Goal: Transaction & Acquisition: Purchase product/service

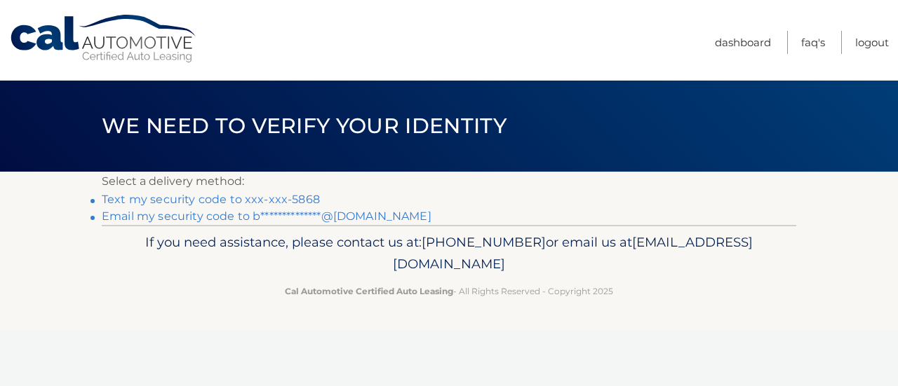
click at [212, 193] on link "Text my security code to xxx-xxx-5868" at bounding box center [211, 199] width 218 height 13
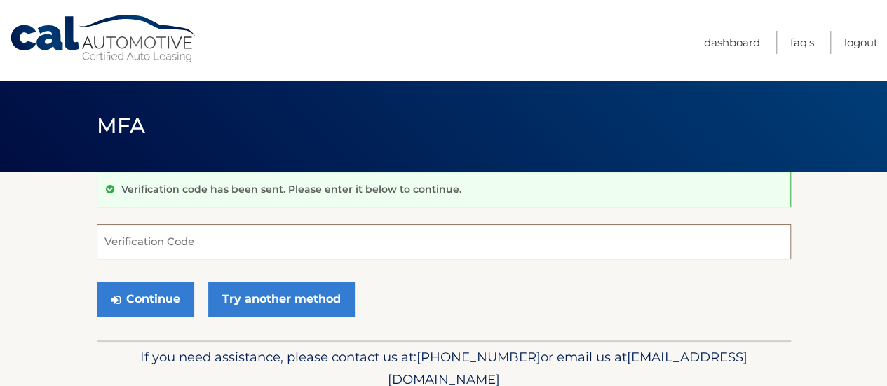
click at [177, 241] on input "Verification Code" at bounding box center [444, 241] width 694 height 35
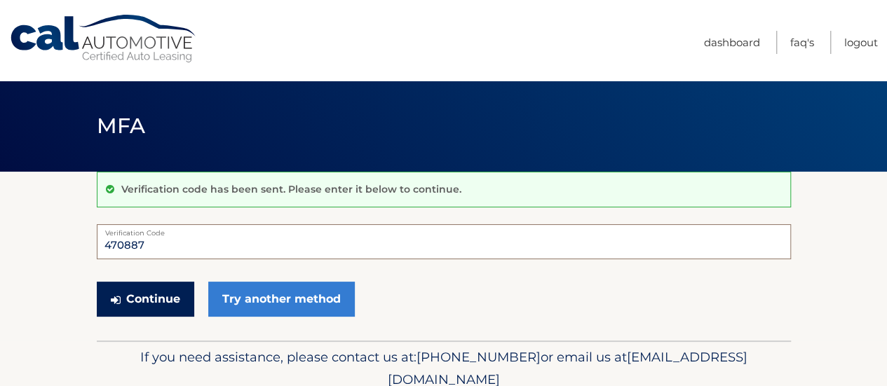
type input "470887"
click at [156, 290] on button "Continue" at bounding box center [145, 299] width 97 height 35
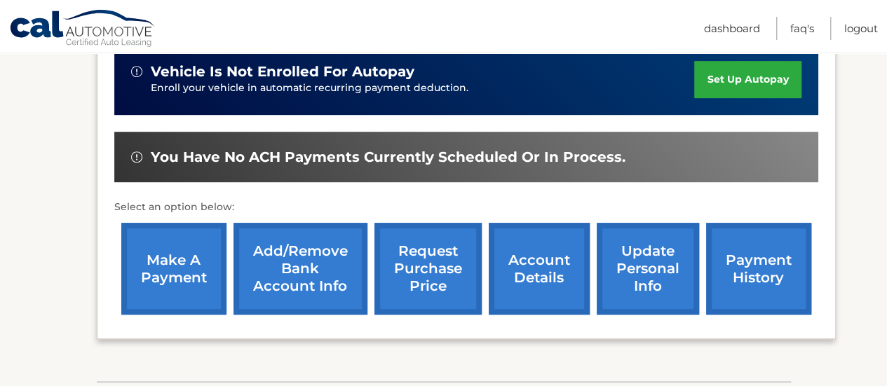
scroll to position [365, 0]
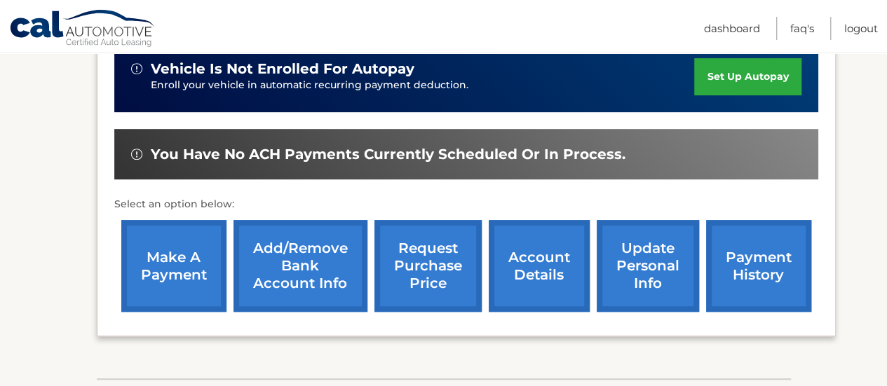
click at [536, 271] on link "account details" at bounding box center [539, 266] width 101 height 92
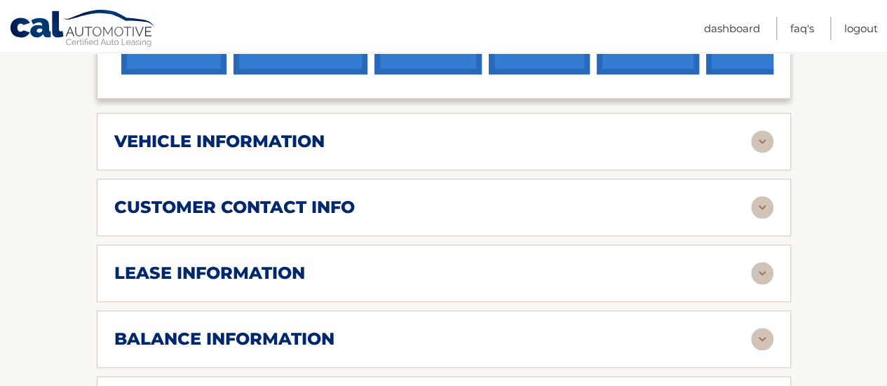
scroll to position [645, 0]
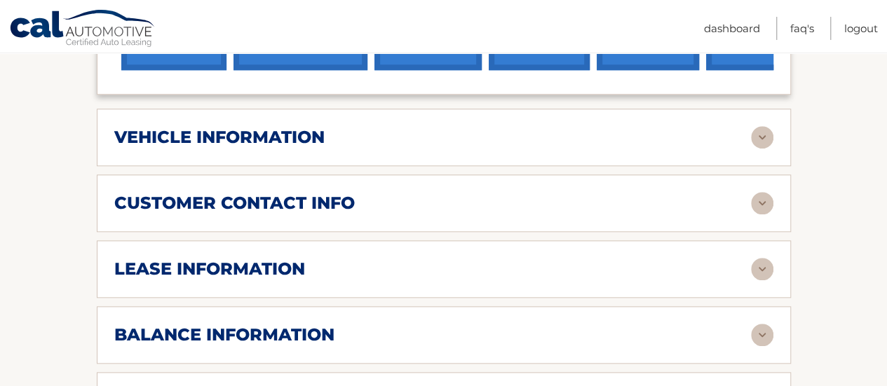
click at [261, 127] on h2 "vehicle information" at bounding box center [219, 137] width 210 height 21
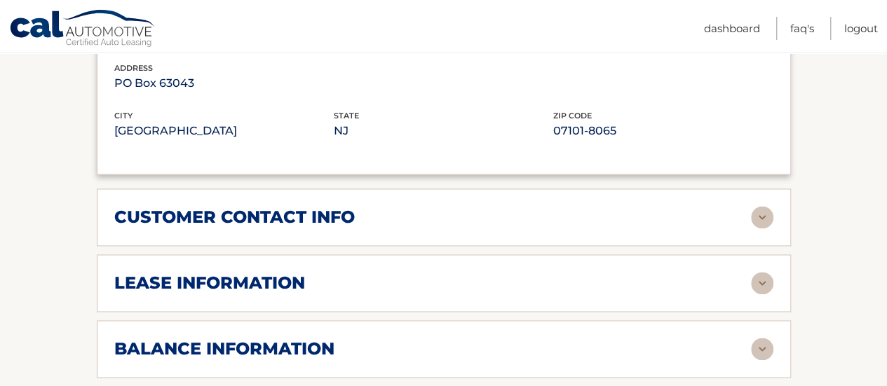
scroll to position [982, 0]
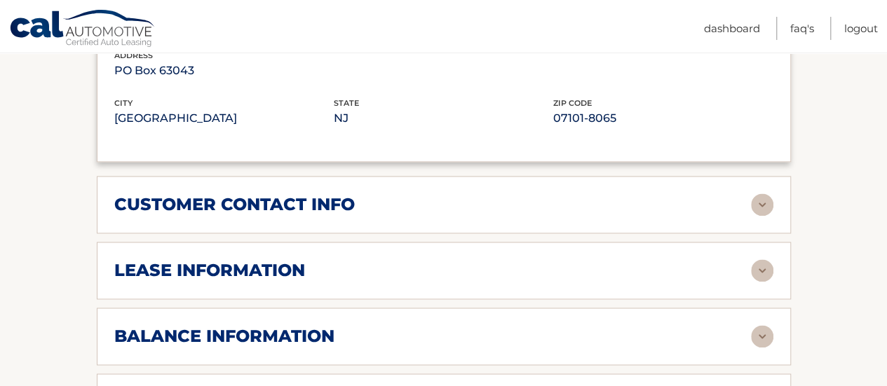
click at [137, 194] on h2 "customer contact info" at bounding box center [234, 204] width 241 height 21
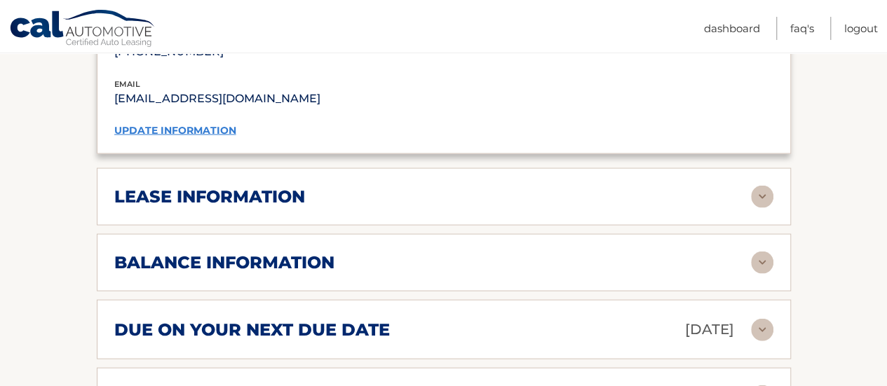
scroll to position [1375, 0]
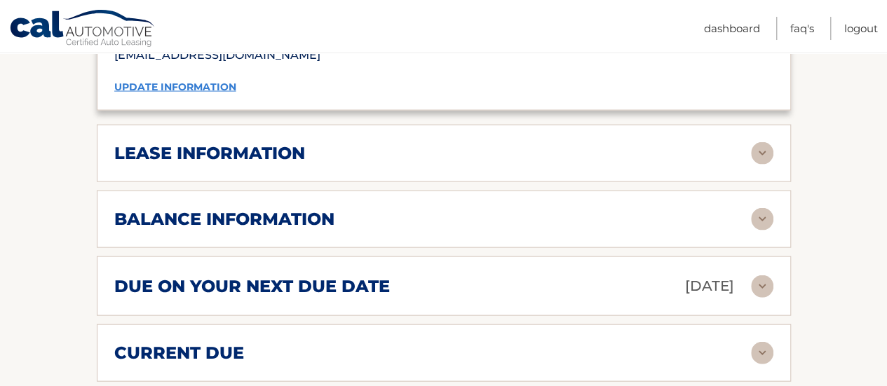
click at [156, 143] on h2 "lease information" at bounding box center [209, 153] width 191 height 21
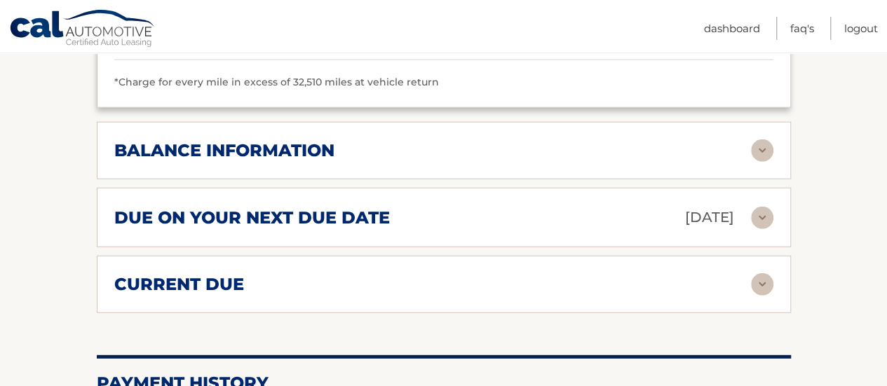
scroll to position [1711, 0]
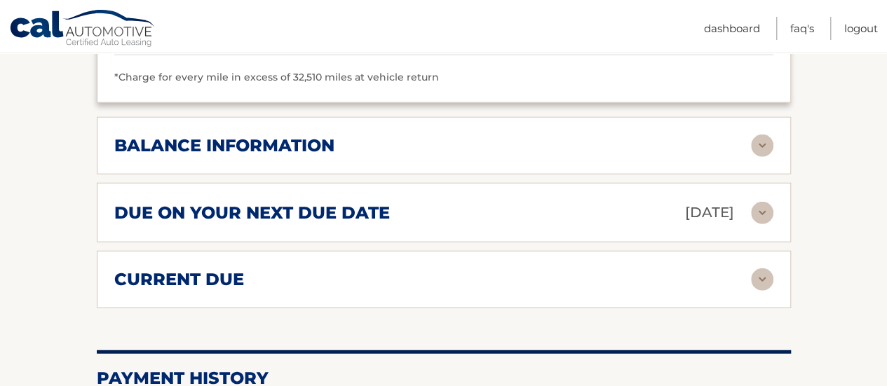
click at [146, 135] on h2 "balance information" at bounding box center [224, 145] width 220 height 21
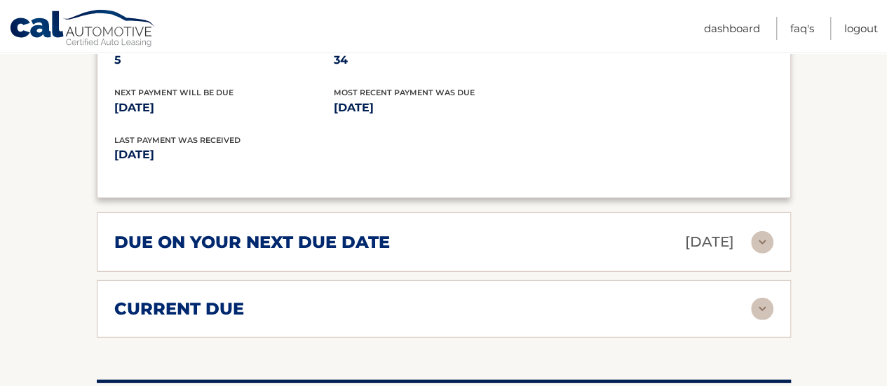
scroll to position [1936, 0]
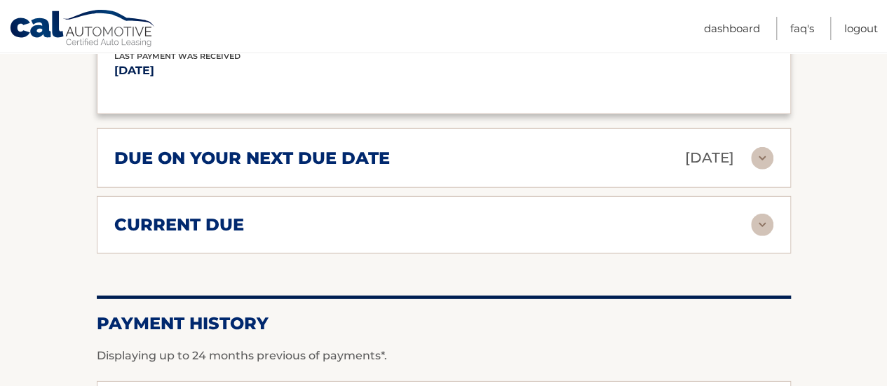
click at [166, 148] on h2 "due on your next due date" at bounding box center [252, 158] width 276 height 21
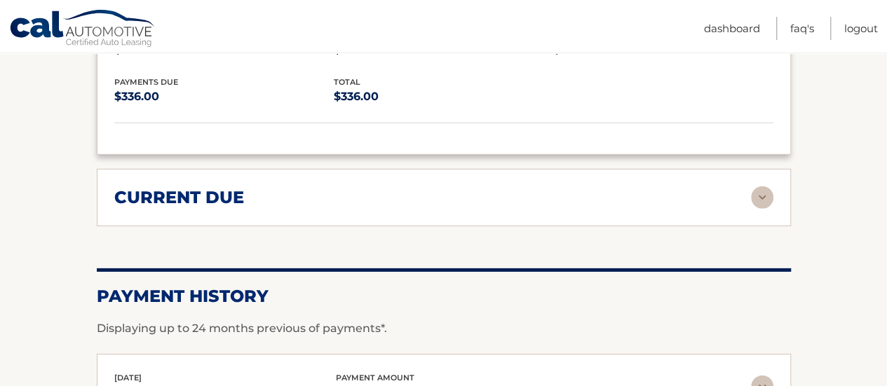
scroll to position [2132, 0]
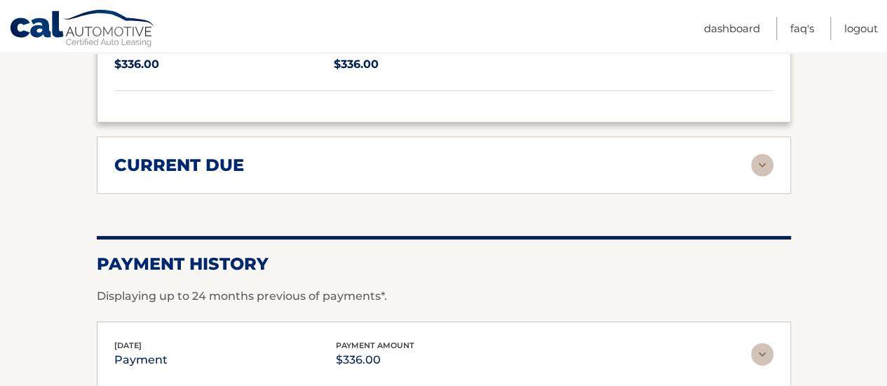
click at [153, 155] on h2 "current due" at bounding box center [179, 165] width 130 height 21
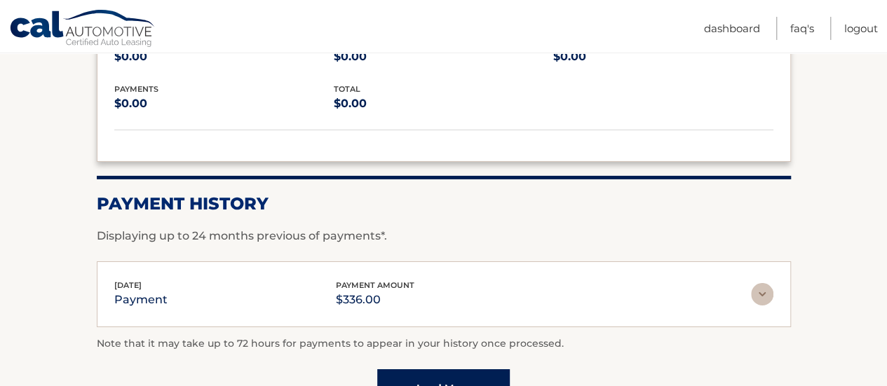
scroll to position [2385, 0]
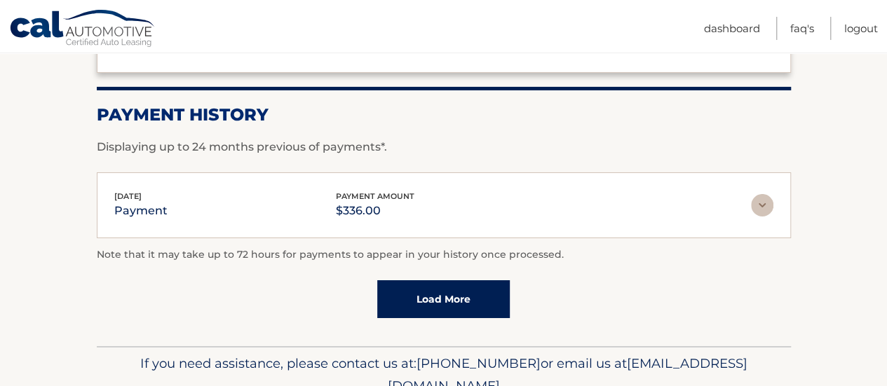
click at [137, 201] on p "payment" at bounding box center [140, 211] width 53 height 20
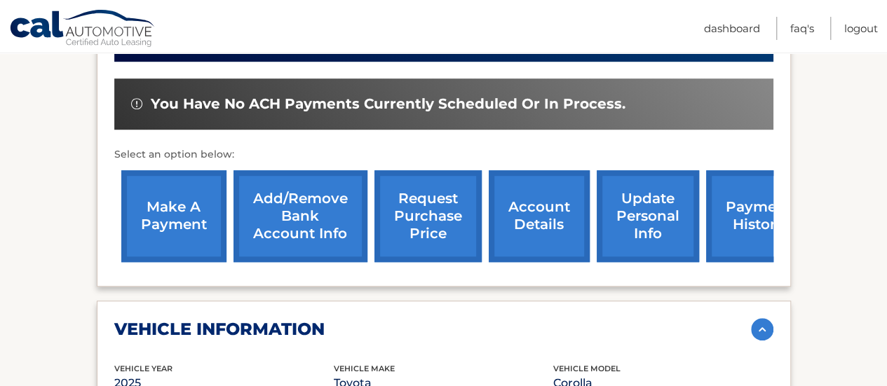
scroll to position [449, 0]
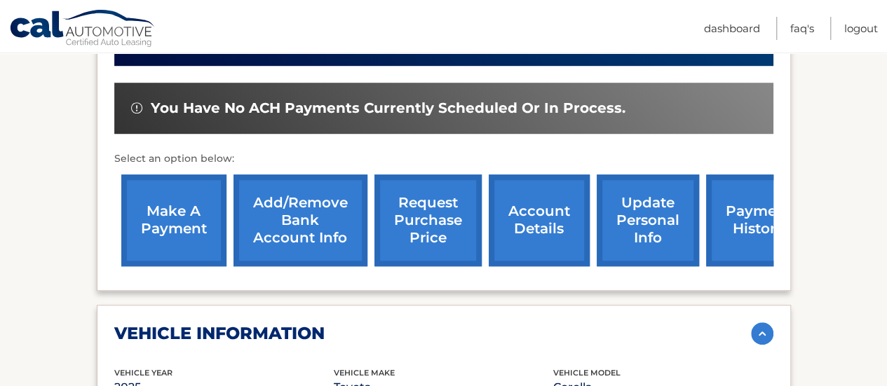
click at [170, 202] on link "make a payment" at bounding box center [173, 221] width 105 height 92
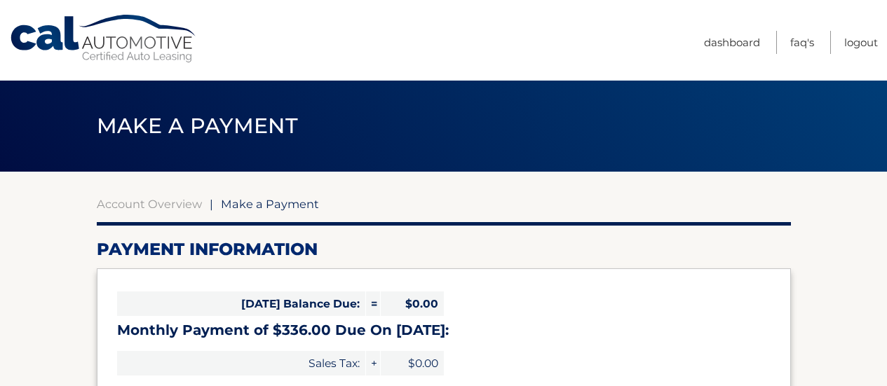
select select "MmEwMGU2MjktMjE0NS00OWQzLTlkOGQtMGJmYTgwNmQzNjYw"
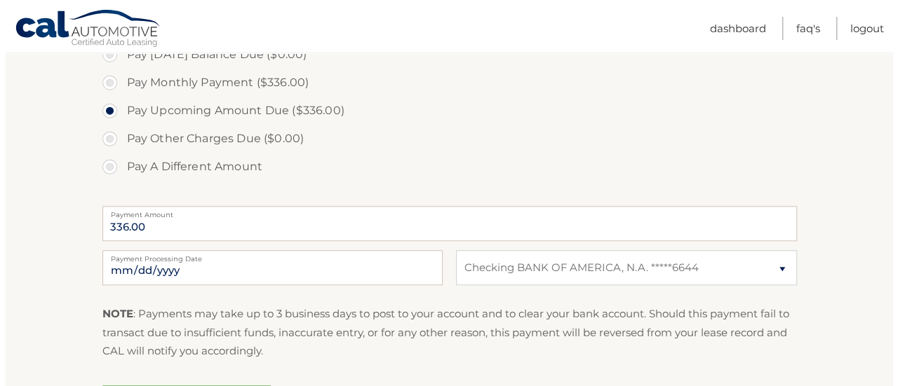
scroll to position [449, 0]
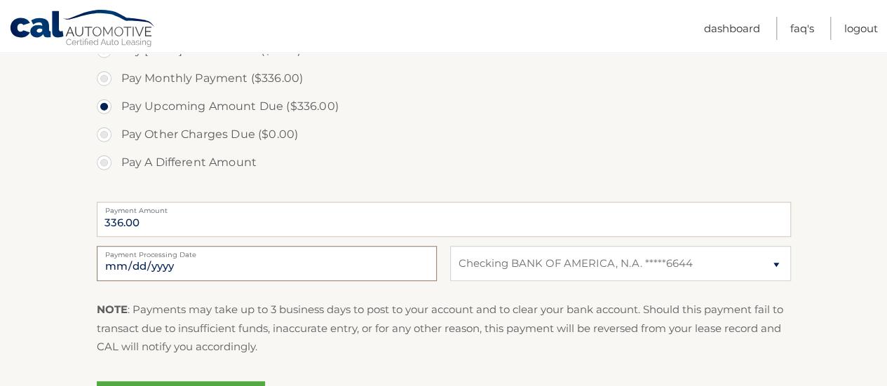
click at [187, 246] on input "2025-10-06" at bounding box center [267, 263] width 340 height 35
type input "2025-10-09"
click at [43, 321] on section "Account Overview | Make a Payment Payment Information Today's Balance Due: = $0…" at bounding box center [443, 85] width 887 height 724
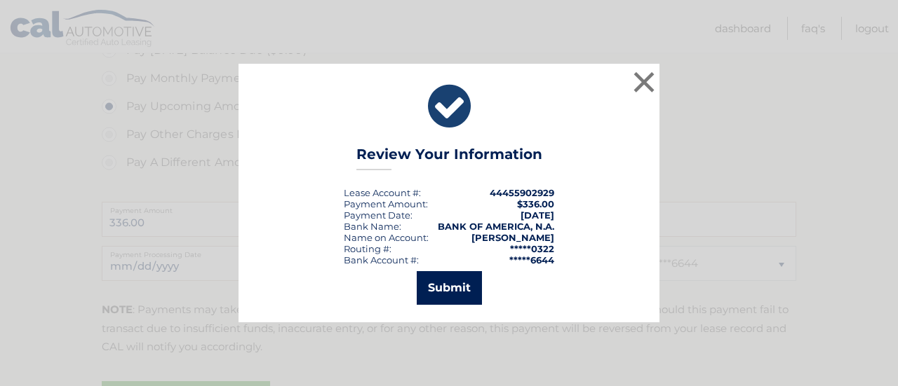
click at [445, 276] on button "Submit" at bounding box center [449, 288] width 65 height 34
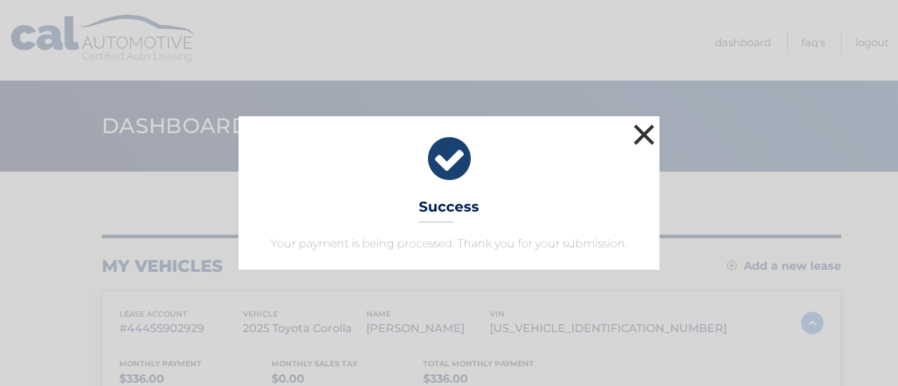
click at [642, 138] on button "×" at bounding box center [644, 135] width 28 height 28
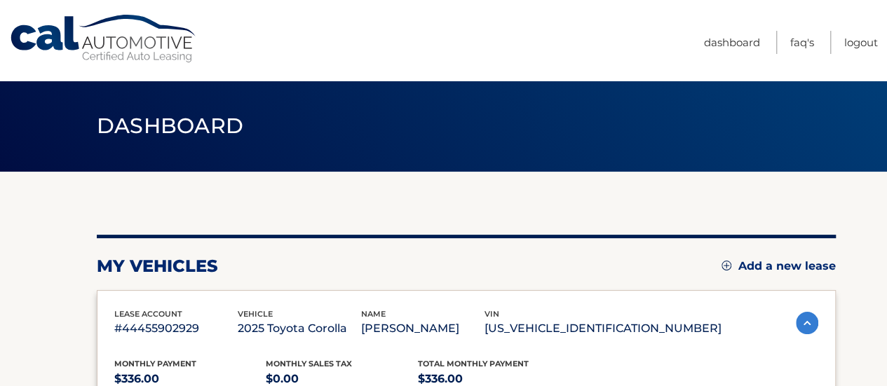
click at [872, 41] on link "Logout" at bounding box center [861, 42] width 34 height 23
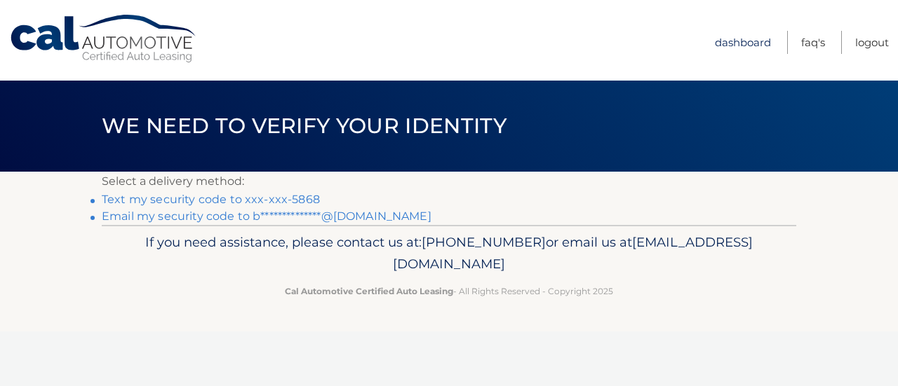
click at [771, 43] on link "Dashboard" at bounding box center [743, 42] width 56 height 23
click at [251, 193] on link "Text my security code to xxx-xxx-5868" at bounding box center [211, 199] width 218 height 13
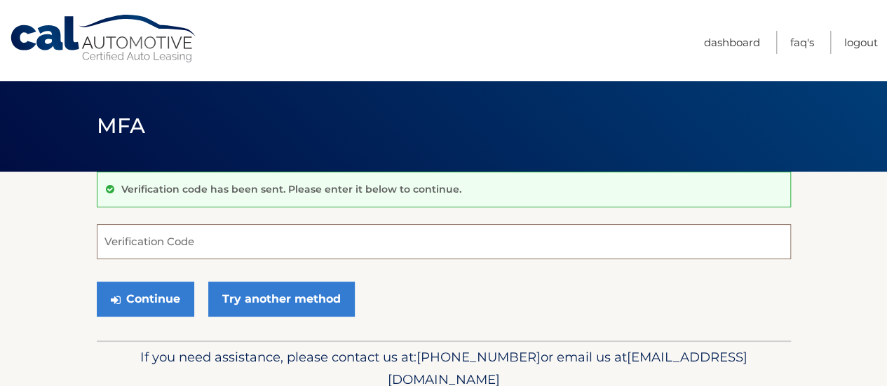
click at [283, 231] on input "Verification Code" at bounding box center [444, 241] width 694 height 35
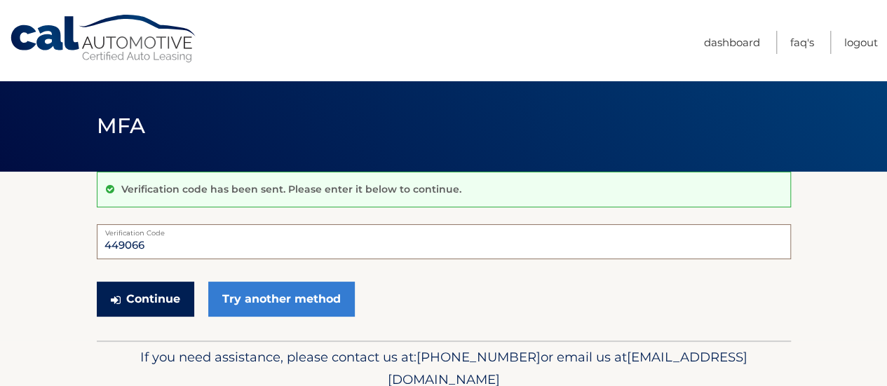
type input "449066"
click at [147, 287] on button "Continue" at bounding box center [145, 299] width 97 height 35
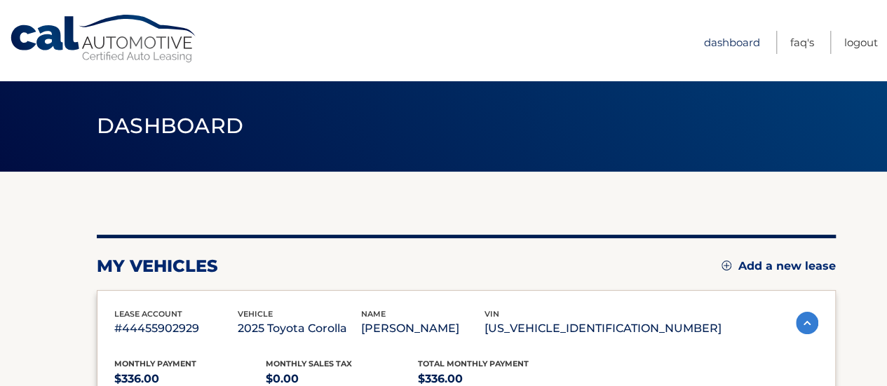
click at [753, 47] on link "Dashboard" at bounding box center [732, 42] width 56 height 23
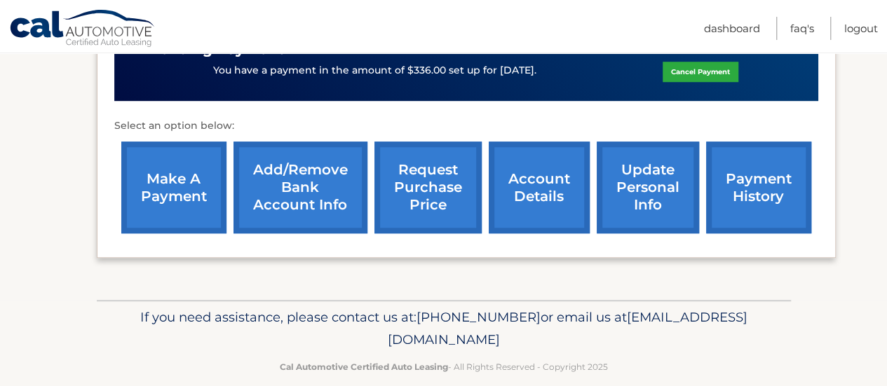
scroll to position [483, 0]
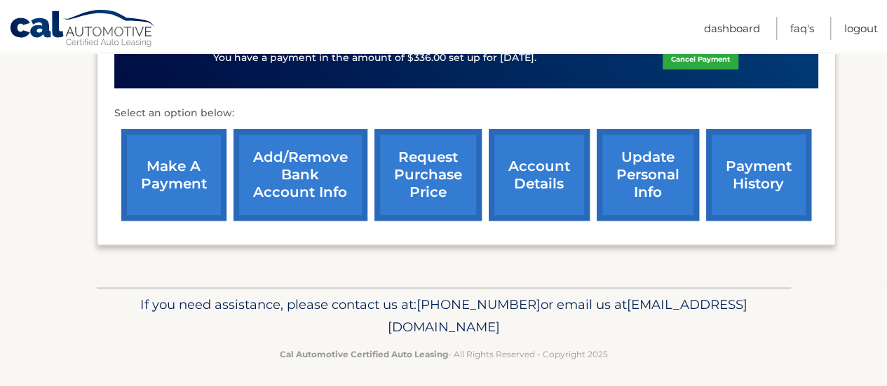
click at [758, 179] on link "payment history" at bounding box center [758, 175] width 105 height 92
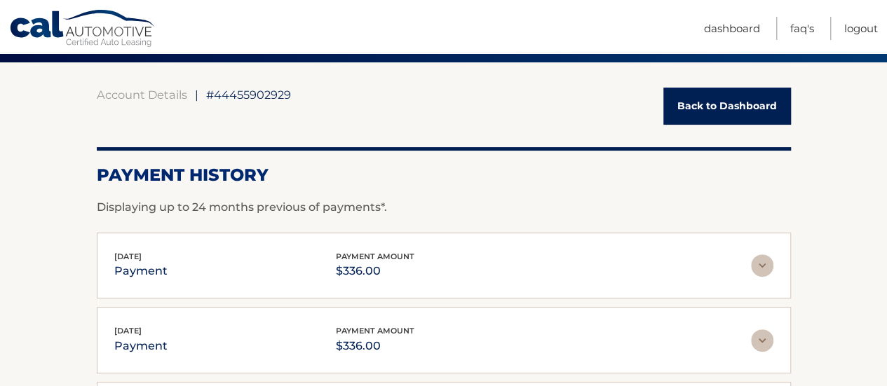
scroll to position [112, 0]
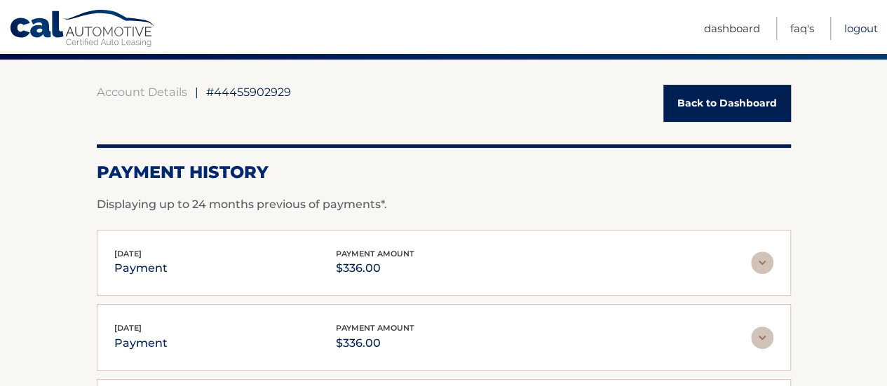
click at [868, 28] on link "Logout" at bounding box center [861, 28] width 34 height 23
